Goal: Information Seeking & Learning: Learn about a topic

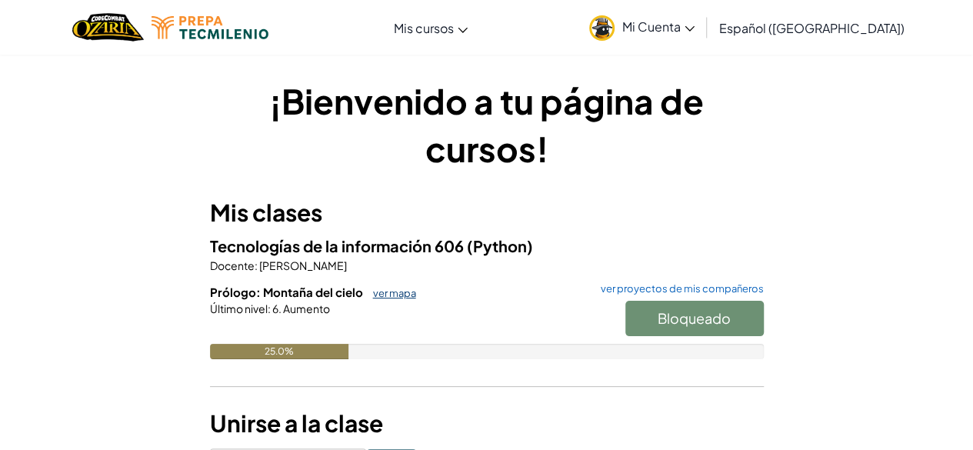
click at [392, 299] on font "ver mapa" at bounding box center [394, 293] width 43 height 12
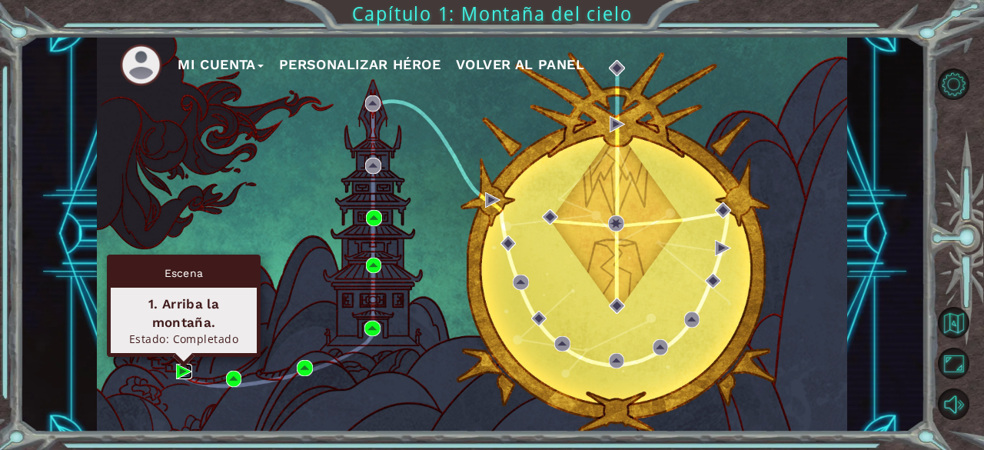
click at [181, 371] on img at bounding box center [183, 371] width 15 height 15
